Goal: Task Accomplishment & Management: Use online tool/utility

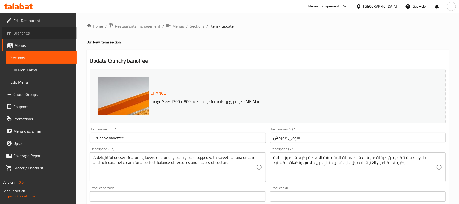
click at [34, 31] on span "Branches" at bounding box center [42, 33] width 59 height 6
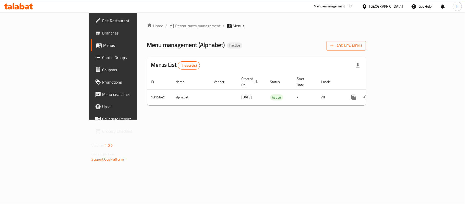
click at [154, 114] on div "Home / Restaurants management / Menus Menu management ( Alphabet ) Inactive Add…" at bounding box center [256, 65] width 239 height 107
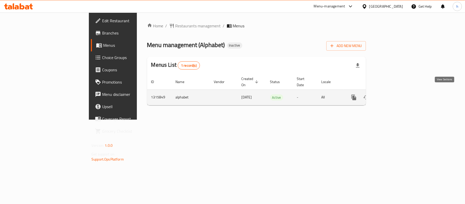
click at [396, 93] on link "enhanced table" at bounding box center [390, 97] width 12 height 12
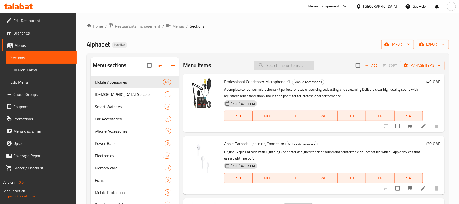
click at [286, 65] on input "search" at bounding box center [284, 65] width 60 height 9
paste input "ast C To Lightning Cable For iPhone iPad iPod 1-2M C3-01"
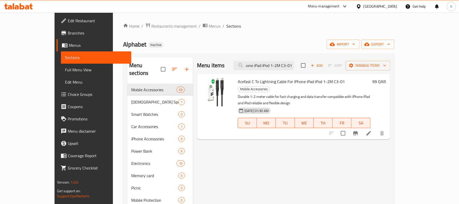
type input "ast C To Lightning Cable For iPhone iPad iPod 1-2M C3-01"
click at [376, 128] on li at bounding box center [369, 132] width 14 height 9
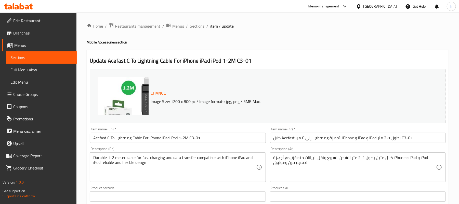
click at [390, 1] on div "[GEOGRAPHIC_DATA]" at bounding box center [376, 6] width 49 height 12
click at [393, 9] on div "[GEOGRAPHIC_DATA]" at bounding box center [381, 7] width 34 height 6
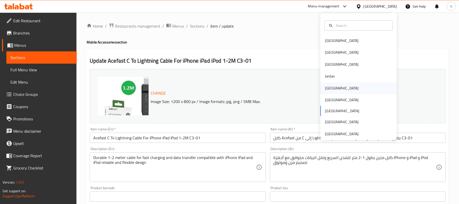
click at [330, 91] on div "[GEOGRAPHIC_DATA]" at bounding box center [342, 88] width 34 height 6
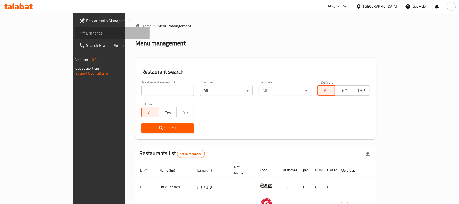
click at [86, 33] on span "Branches" at bounding box center [115, 33] width 59 height 6
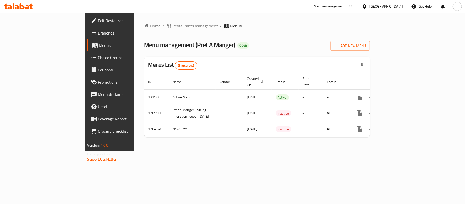
click at [202, 151] on div "Home / Restaurants management / Menus Menu management ( Pret A Manger ) Open Ad…" at bounding box center [257, 81] width 246 height 139
click at [271, 46] on div "Menu management ( Pret A Manger ) Open Add New Menu" at bounding box center [257, 44] width 226 height 11
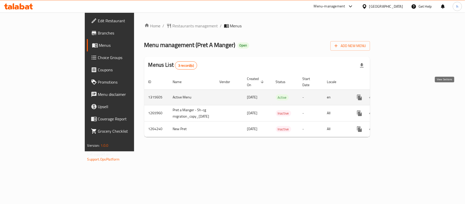
click at [402, 91] on link "enhanced table" at bounding box center [396, 97] width 12 height 12
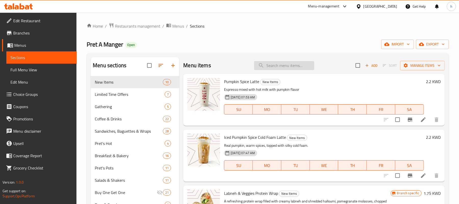
click at [290, 62] on input "search" at bounding box center [284, 65] width 60 height 9
paste input "Still water"
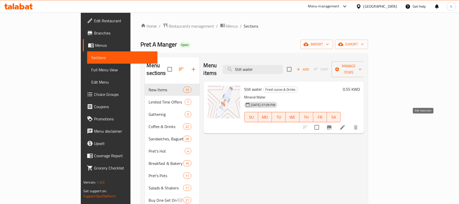
type input "Still water"
click at [346, 124] on icon at bounding box center [343, 127] width 6 height 6
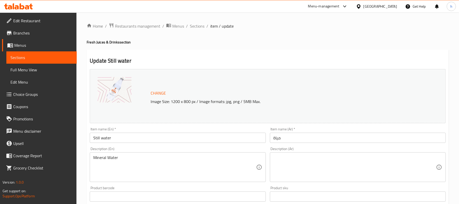
click at [182, 131] on div "Item name (En)   * Still water Item name (En) *" at bounding box center [178, 135] width 176 height 16
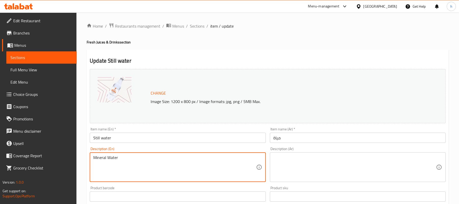
click at [113, 162] on textarea "Mineral Water" at bounding box center [174, 167] width 163 height 24
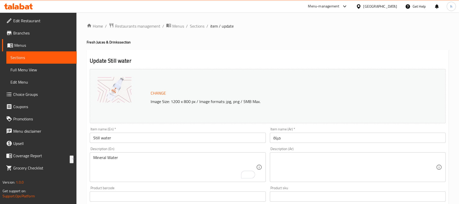
click at [280, 138] on input "مياة" at bounding box center [358, 137] width 176 height 10
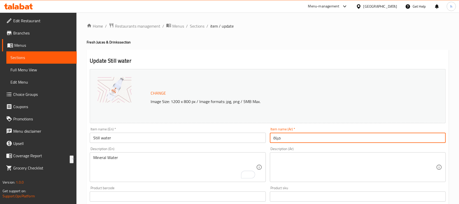
click at [280, 138] on input "مياة" at bounding box center [358, 137] width 176 height 10
click at [279, 139] on input "مياة" at bounding box center [358, 137] width 176 height 10
